Goal: Information Seeking & Learning: Learn about a topic

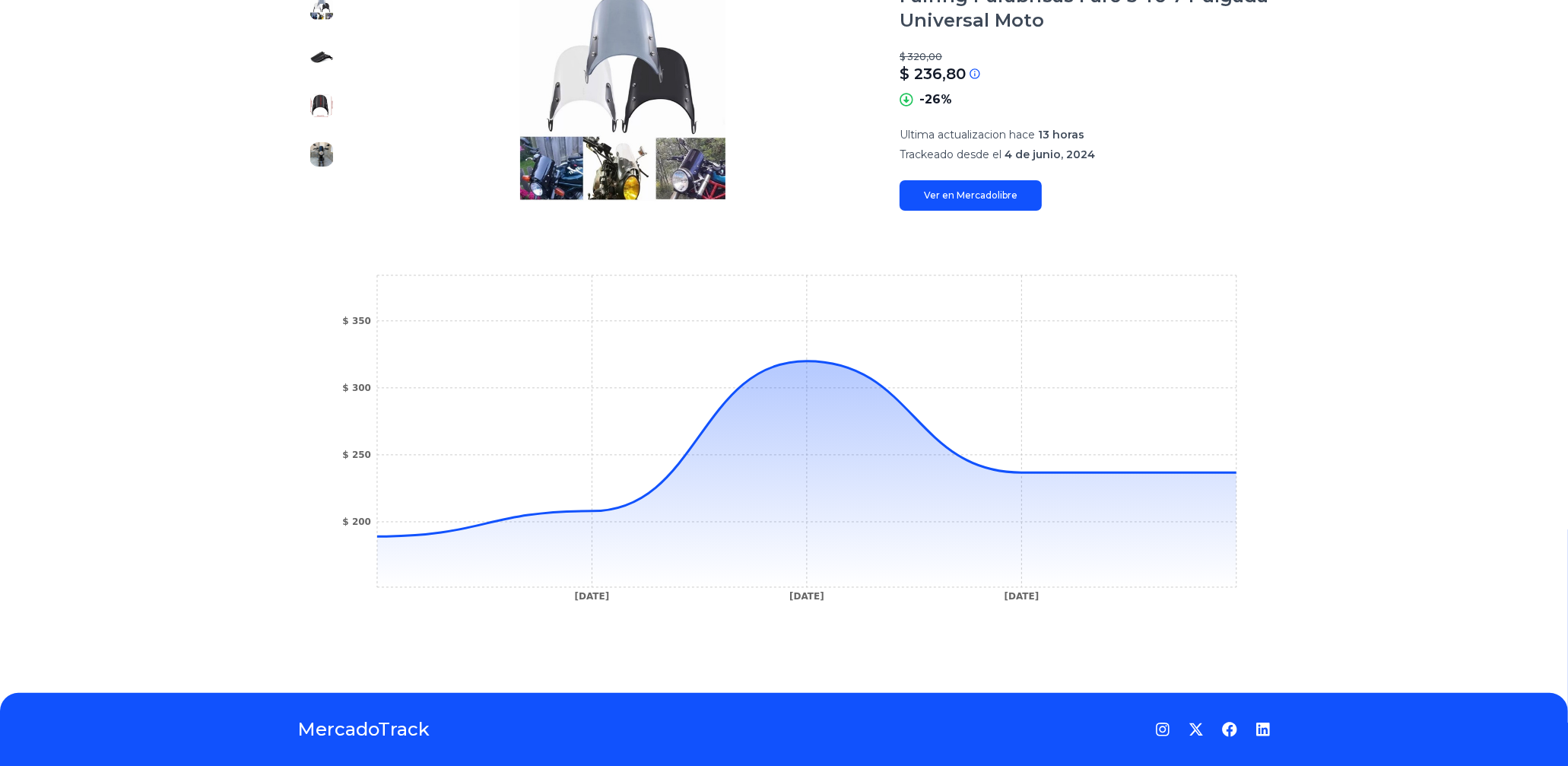
scroll to position [202, 0]
